Goal: Task Accomplishment & Management: Use online tool/utility

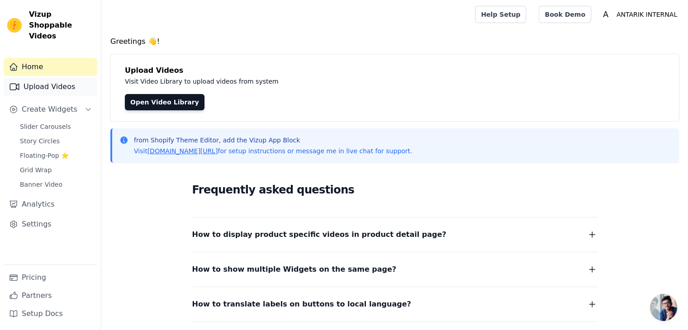
click at [58, 82] on link "Upload Videos" at bounding box center [51, 87] width 94 height 18
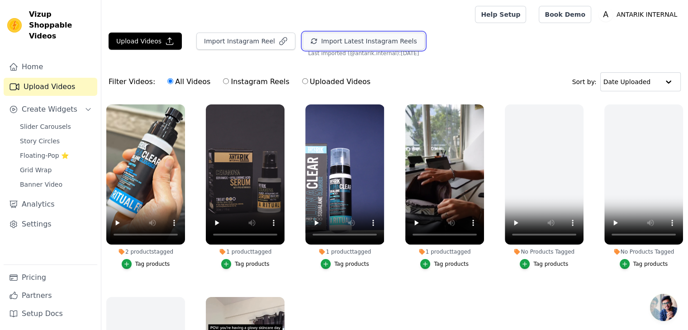
click at [312, 35] on button "Import Latest Instagram Reels" at bounding box center [364, 41] width 122 height 17
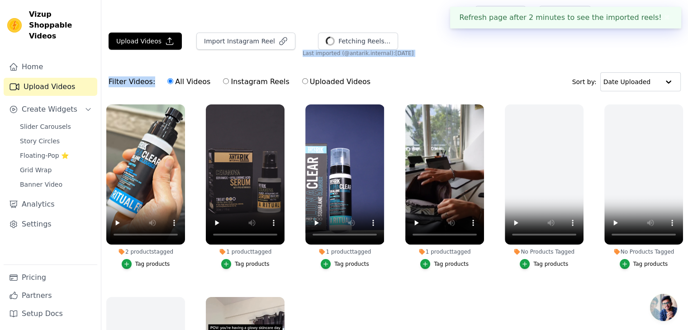
click at [289, 56] on div "Upload Videos Import Instagram [PERSON_NAME] Reels... Import Latest IG Reels La…" at bounding box center [394, 217] width 587 height 368
click at [289, 56] on div "Upload Videos Import Instagram [PERSON_NAME] Reels... Import Latest IG Reels La…" at bounding box center [394, 45] width 587 height 24
drag, startPoint x: 289, startPoint y: 56, endPoint x: 326, endPoint y: 55, distance: 37.6
click at [326, 55] on div "Upload Videos Import Instagram [PERSON_NAME] Reels... Import Latest IG Reels La…" at bounding box center [394, 45] width 587 height 24
click at [326, 55] on span "Last imported (@ antarik.internal ): [DATE]" at bounding box center [358, 53] width 111 height 7
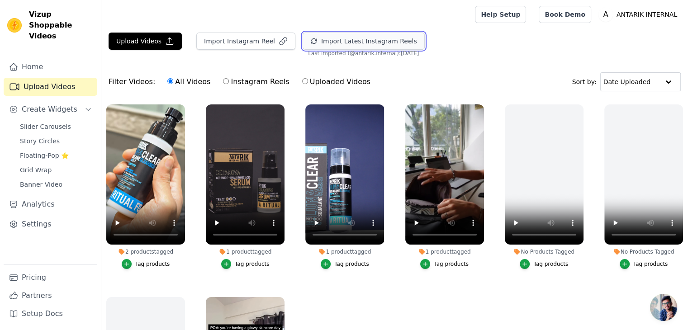
click at [317, 40] on button "Import Latest Instagram Reels" at bounding box center [364, 41] width 122 height 17
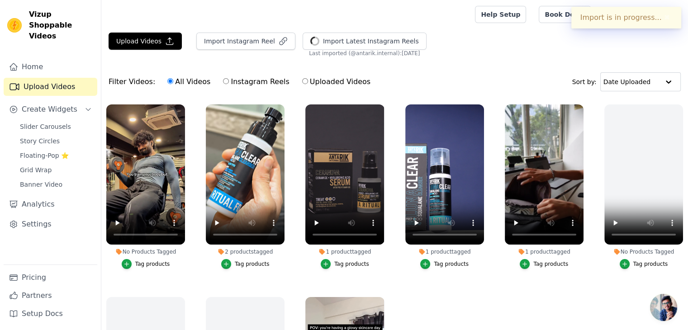
click at [135, 260] on button "Tag products" at bounding box center [146, 264] width 48 height 10
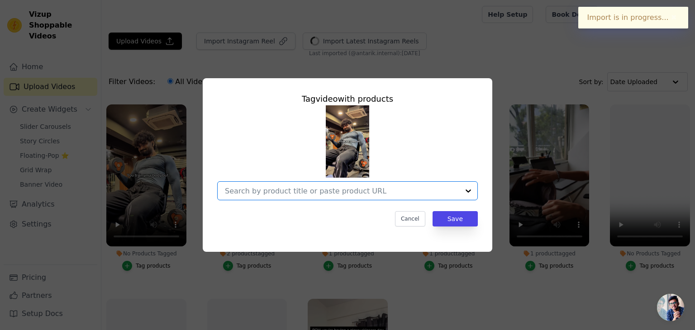
click at [398, 195] on input "No Products Tagged Tag video with products Option undefined, selected. Select i…" at bounding box center [342, 191] width 234 height 9
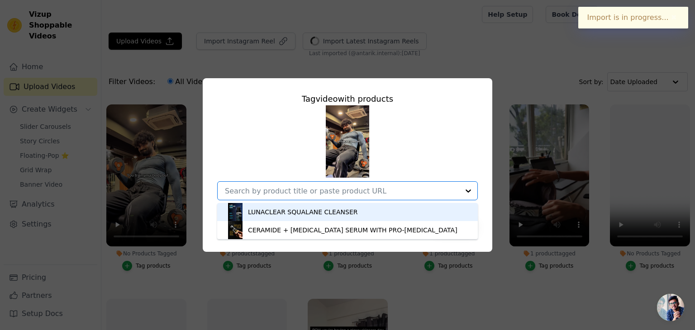
click at [302, 220] on div "LUNACLEAR SQUALANE CLEANSER" at bounding box center [347, 212] width 243 height 18
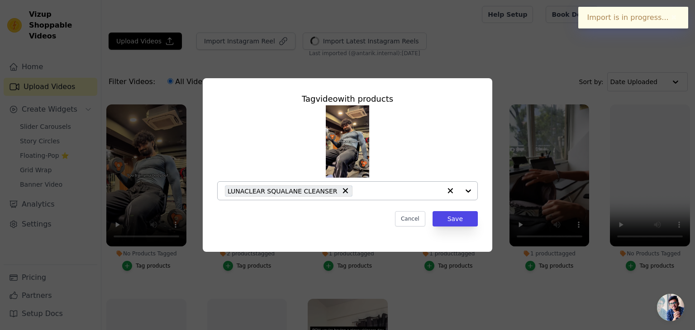
click at [468, 190] on div at bounding box center [459, 191] width 36 height 18
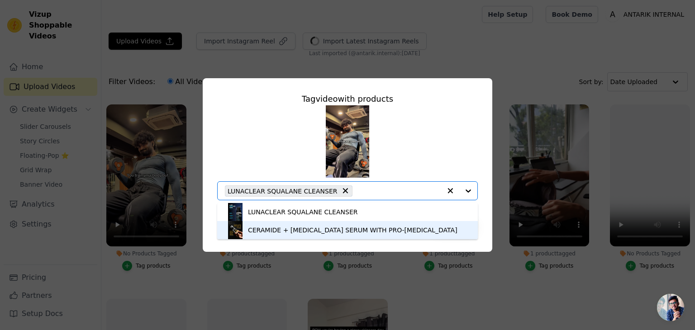
click at [409, 229] on div "CERAMIDE + [MEDICAL_DATA] SERUM WITH PRO-[MEDICAL_DATA]" at bounding box center [353, 230] width 210 height 9
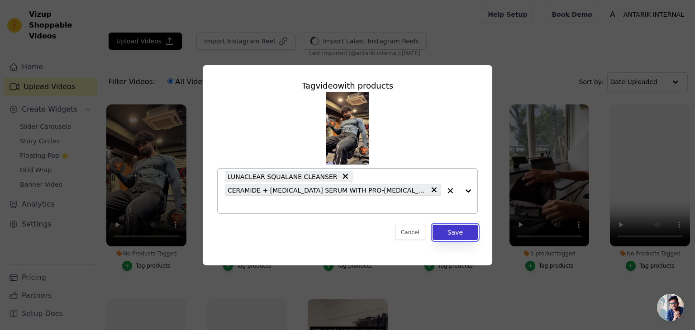
click at [444, 230] on button "Save" at bounding box center [455, 232] width 45 height 15
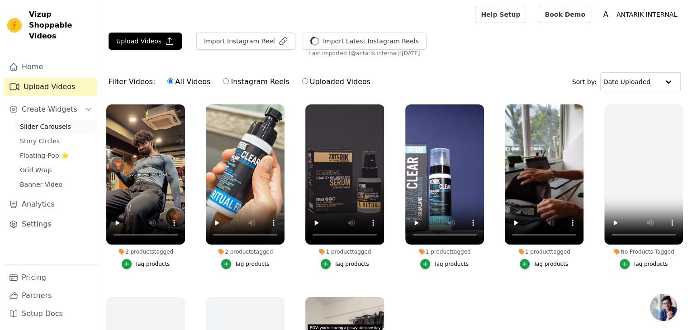
click at [65, 120] on link "Slider Carousels" at bounding box center [55, 126] width 83 height 13
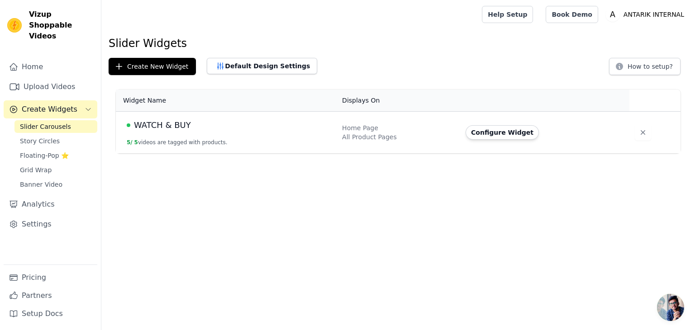
click at [408, 145] on td "Home Page All Product Pages" at bounding box center [399, 133] width 124 height 42
click at [490, 134] on button "Configure Widget" at bounding box center [502, 132] width 73 height 14
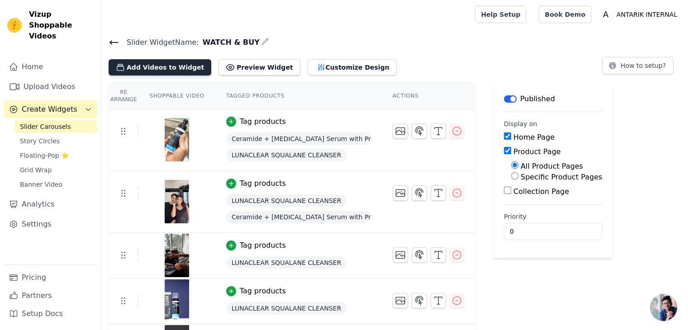
click at [168, 62] on button "Add Videos to Widget" at bounding box center [160, 67] width 103 height 16
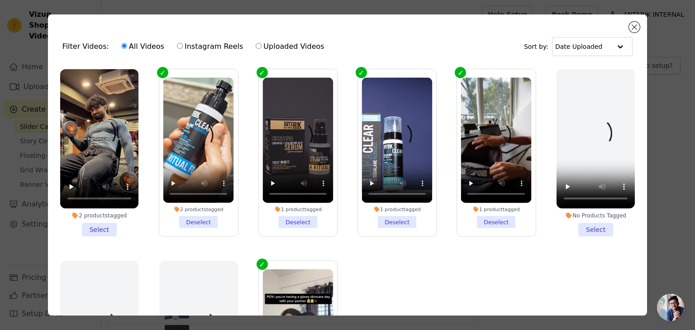
click at [99, 230] on li "2 products tagged Select" at bounding box center [99, 152] width 78 height 167
click at [0, 0] on input "2 products tagged Select" at bounding box center [0, 0] width 0 height 0
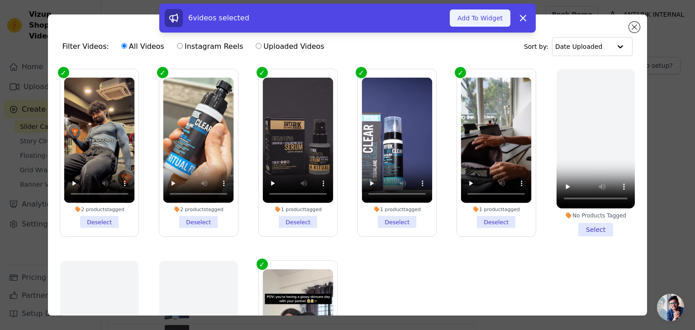
click at [492, 24] on button "Add To Widget" at bounding box center [480, 18] width 61 height 17
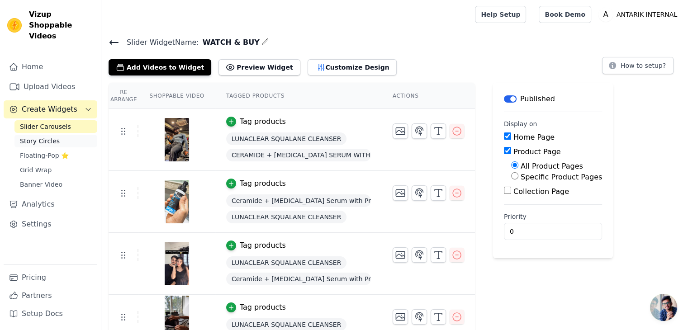
click at [54, 135] on link "Story Circles" at bounding box center [55, 141] width 83 height 13
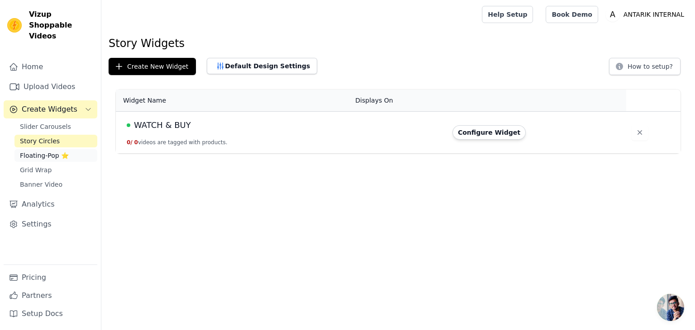
click at [40, 151] on span "Floating-Pop ⭐" at bounding box center [44, 155] width 49 height 9
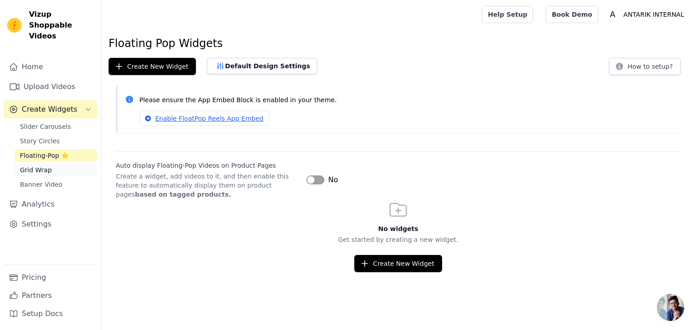
click at [39, 166] on span "Grid Wrap" at bounding box center [36, 170] width 32 height 9
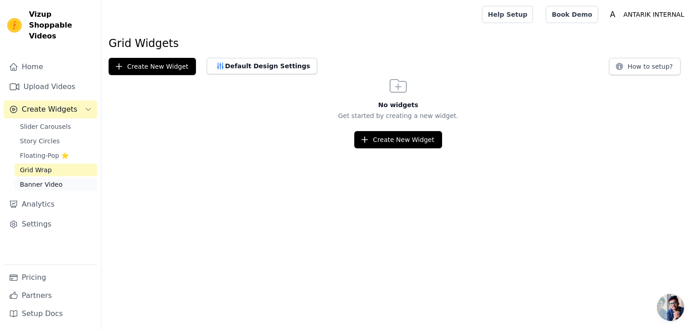
click at [41, 180] on span "Banner Video" at bounding box center [41, 184] width 43 height 9
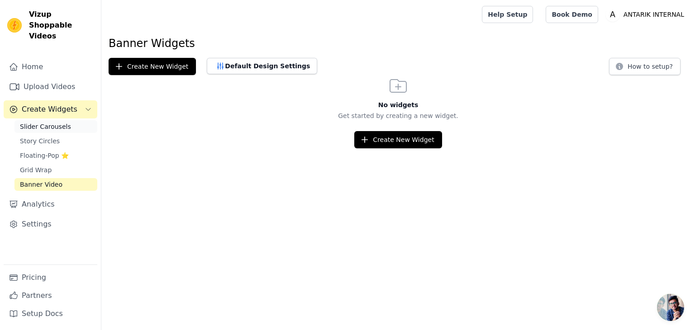
click at [80, 120] on link "Slider Carousels" at bounding box center [55, 126] width 83 height 13
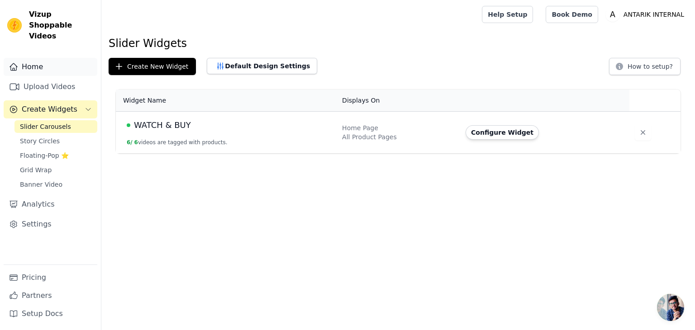
click at [40, 59] on link "Home" at bounding box center [51, 67] width 94 height 18
